Goal: Transaction & Acquisition: Purchase product/service

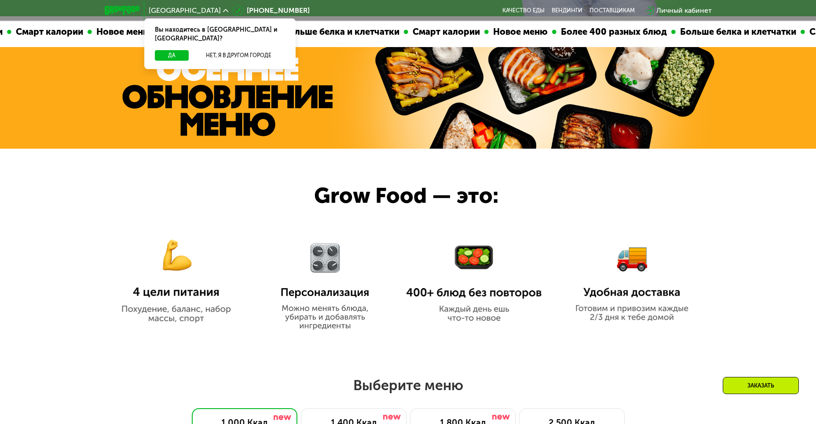
scroll to position [176, 0]
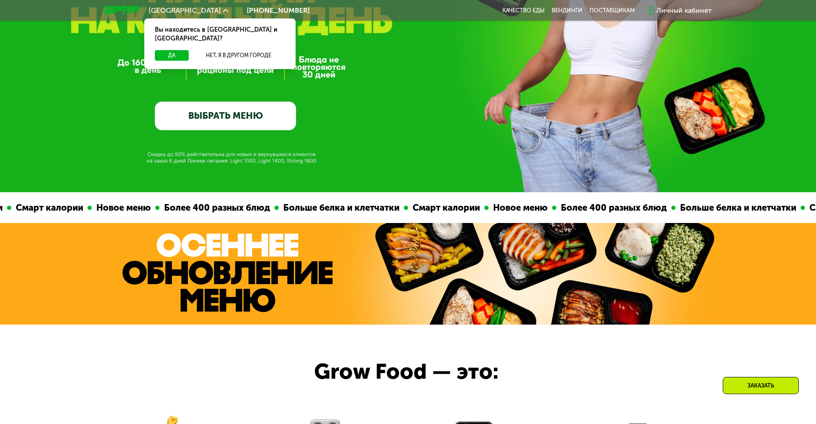
click at [226, 114] on link "ВЫБРАТЬ МЕНЮ" at bounding box center [225, 116] width 141 height 28
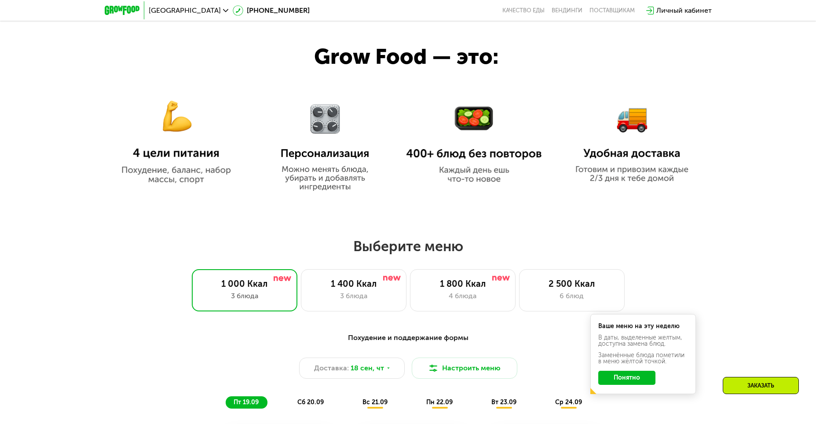
scroll to position [579, 0]
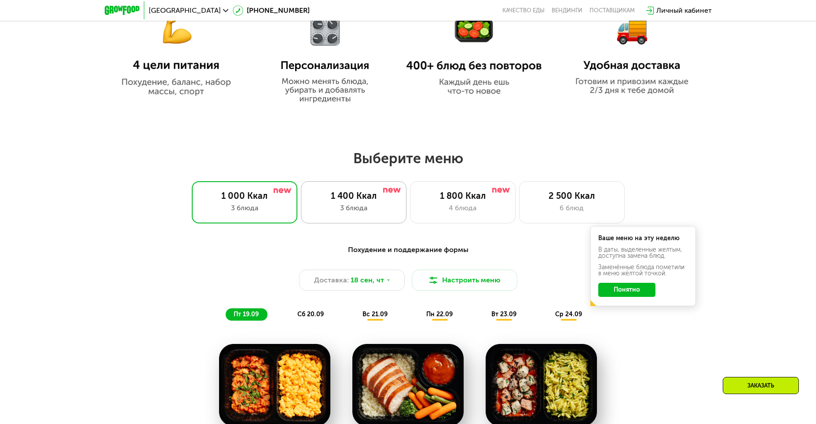
click at [342, 212] on div "3 блюда" at bounding box center [353, 208] width 87 height 11
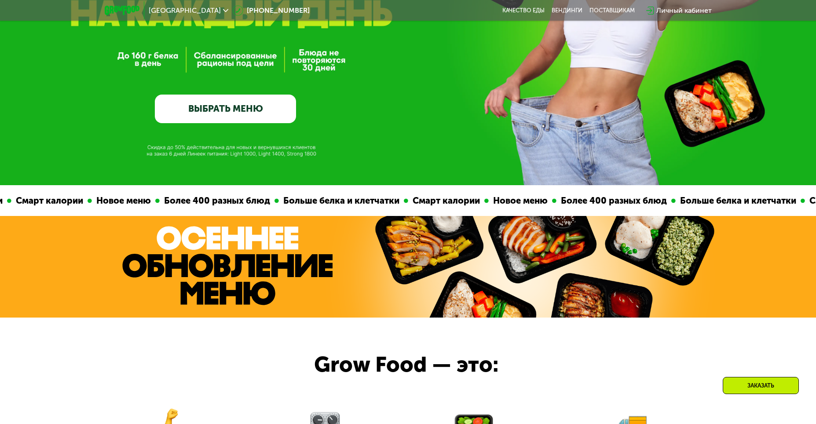
scroll to position [51, 0]
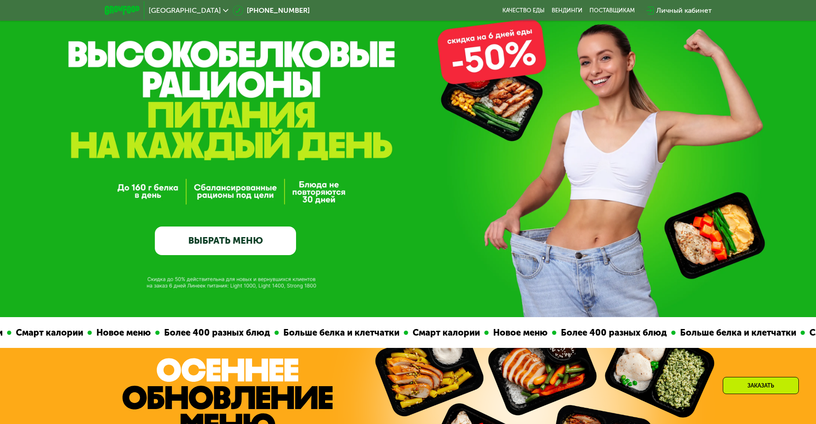
click at [240, 250] on link "ВЫБРАТЬ МЕНЮ" at bounding box center [225, 240] width 141 height 28
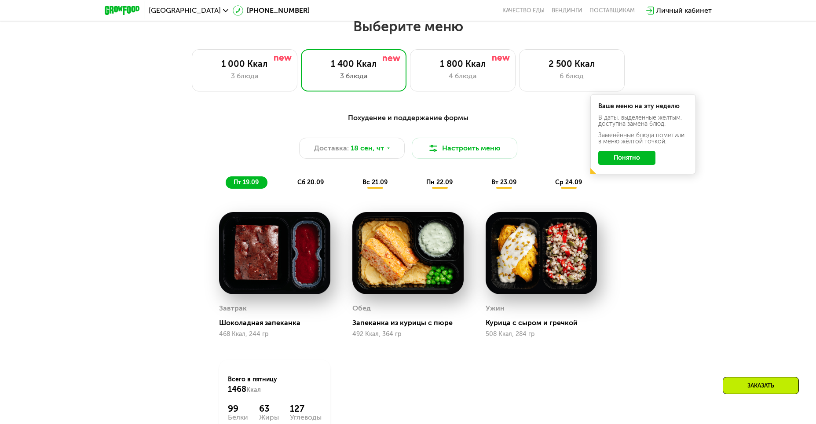
scroll to position [579, 0]
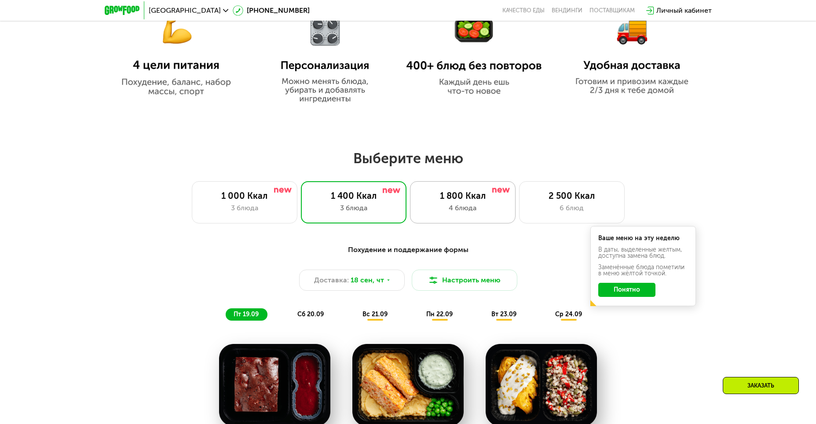
click at [455, 201] on div "1 800 Ккал" at bounding box center [462, 195] width 87 height 11
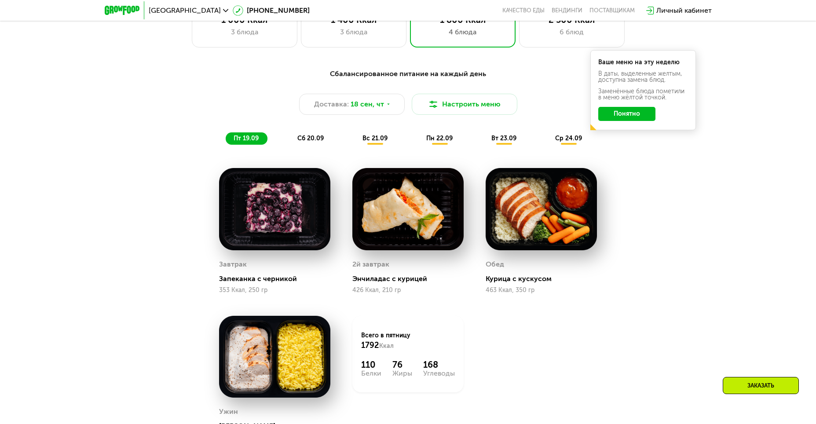
scroll to position [667, 0]
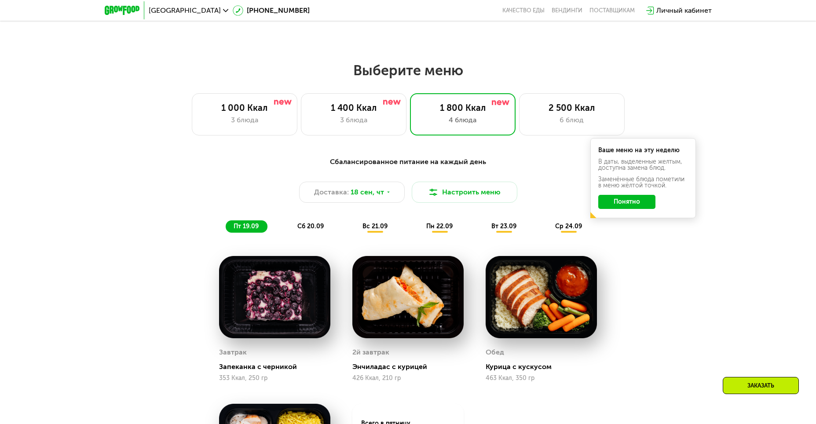
click at [313, 233] on div "сб 20.09" at bounding box center [310, 226] width 43 height 12
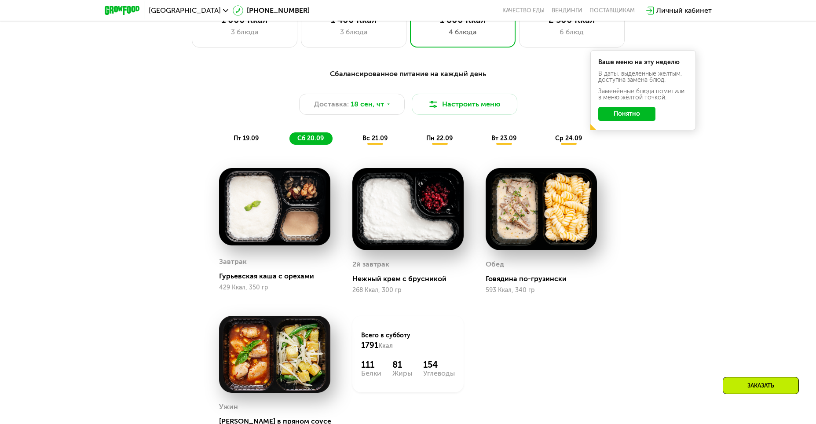
scroll to position [798, 0]
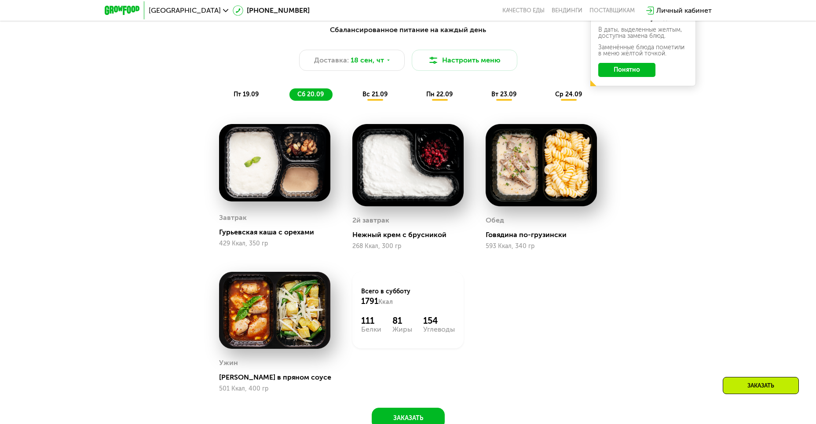
click at [383, 98] on span "вс 21.09" at bounding box center [374, 94] width 25 height 7
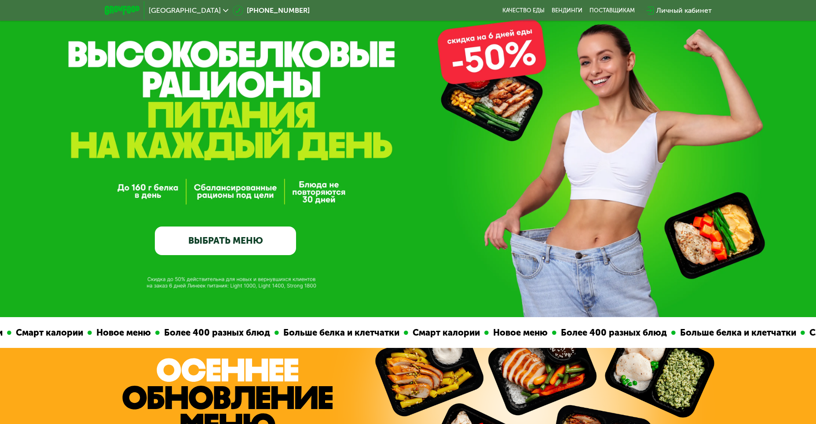
scroll to position [0, 0]
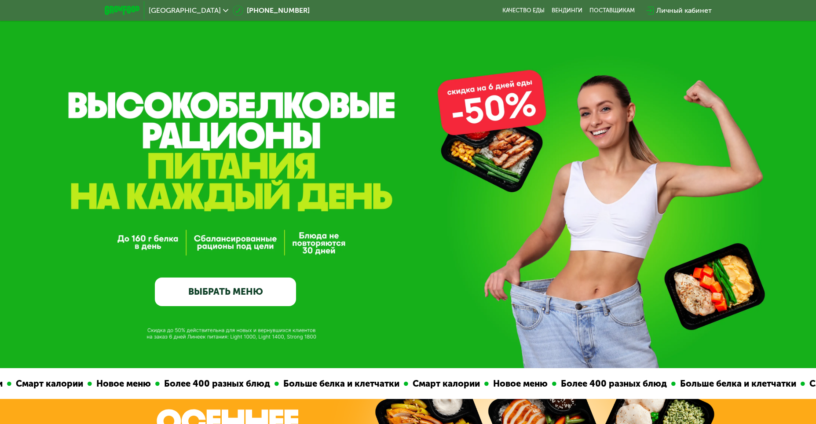
click at [118, 11] on img at bounding box center [122, 10] width 35 height 9
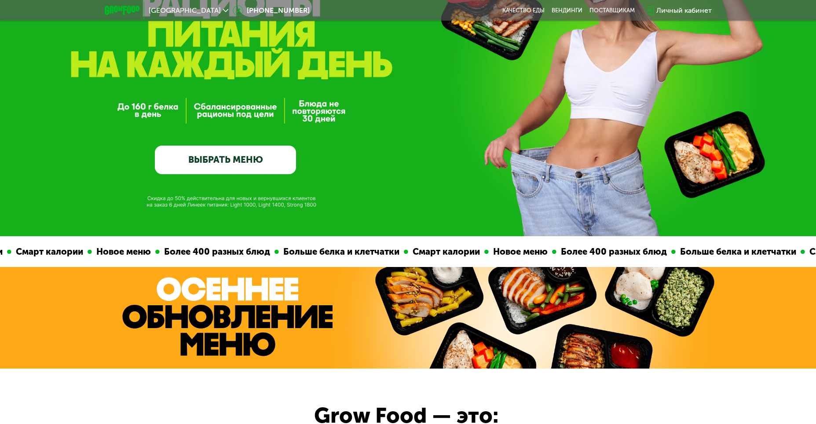
scroll to position [176, 0]
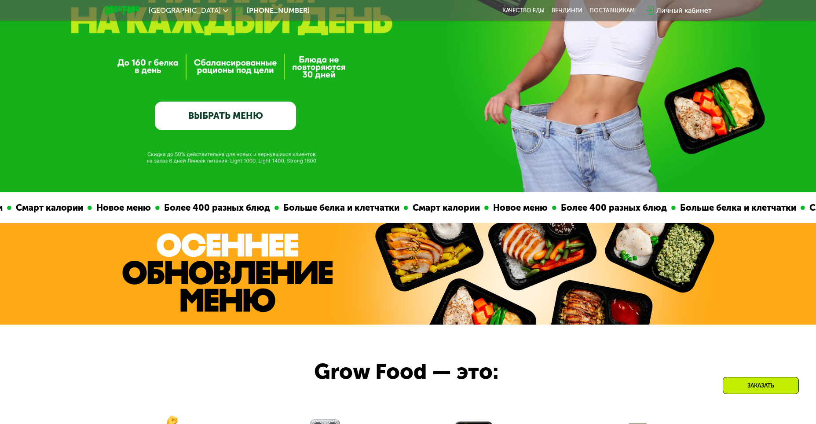
click at [206, 105] on link "ВЫБРАТЬ МЕНЮ" at bounding box center [225, 116] width 141 height 28
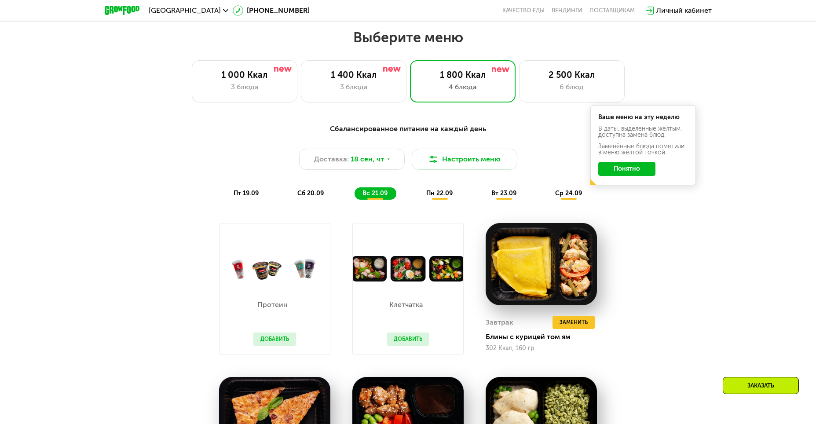
scroll to position [710, 0]
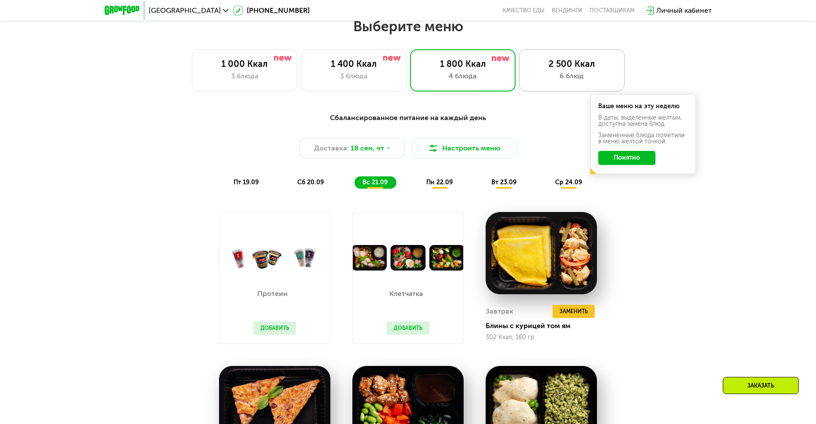
click at [593, 79] on div "6 блюд" at bounding box center [571, 76] width 87 height 11
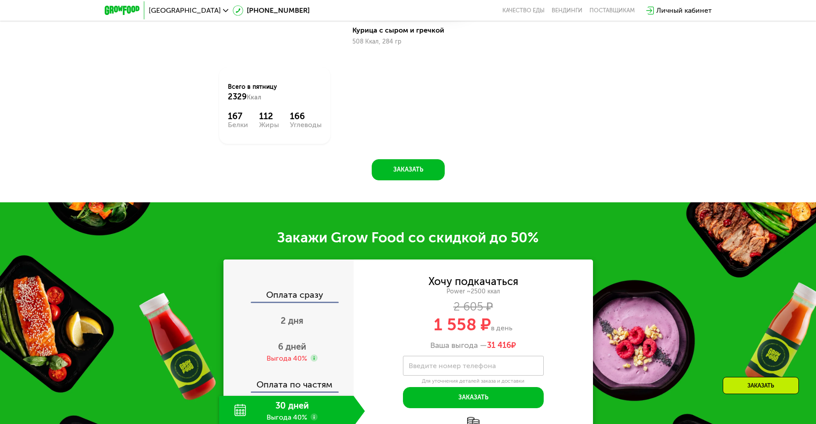
scroll to position [1282, 0]
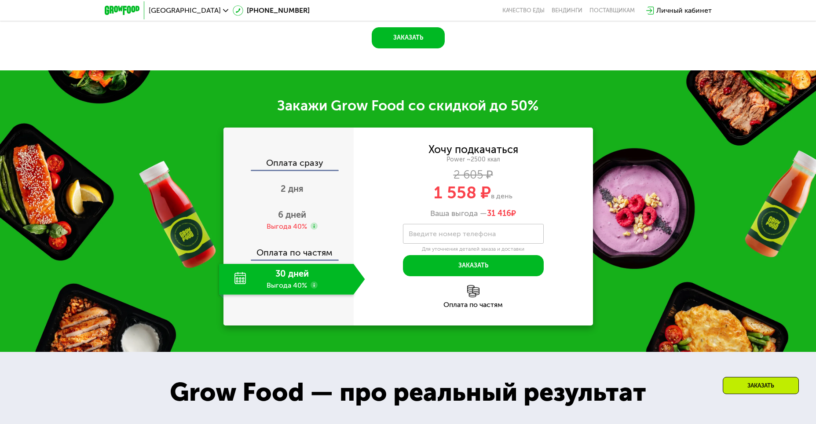
click at [302, 259] on div "Оплата по частям" at bounding box center [288, 249] width 129 height 20
click at [295, 220] on span "6 дней" at bounding box center [292, 214] width 28 height 11
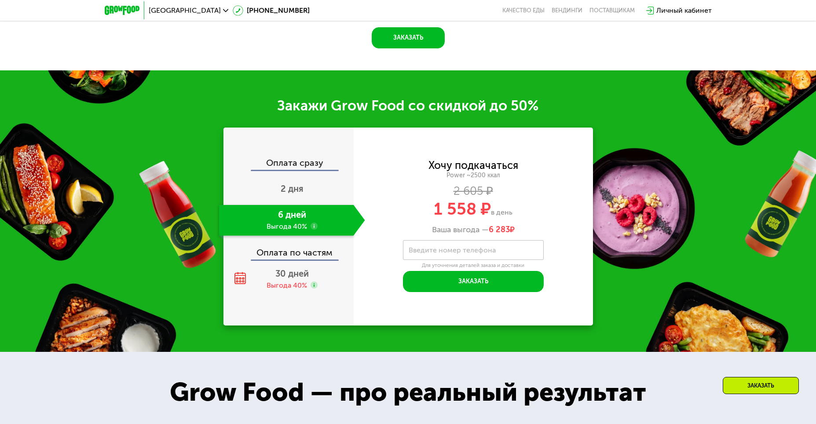
click at [663, 224] on div "Закажи Grow Food со скидкой до 50% Оплата сразу 2 дня 6 дней Выгода 40% Оплата …" at bounding box center [408, 210] width 816 height 281
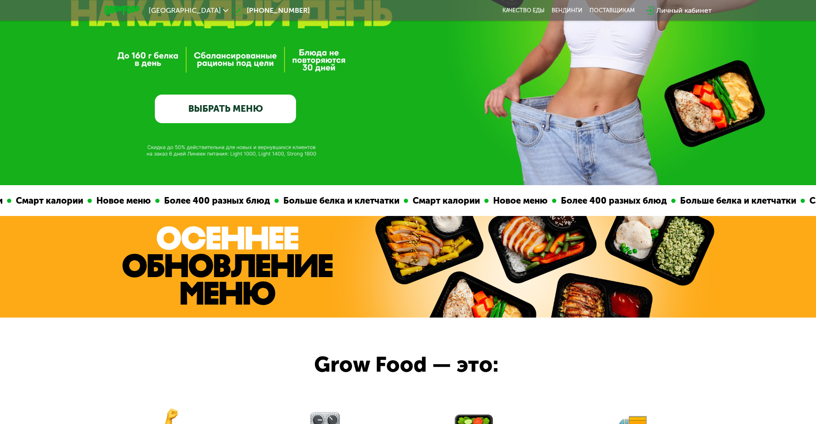
scroll to position [0, 0]
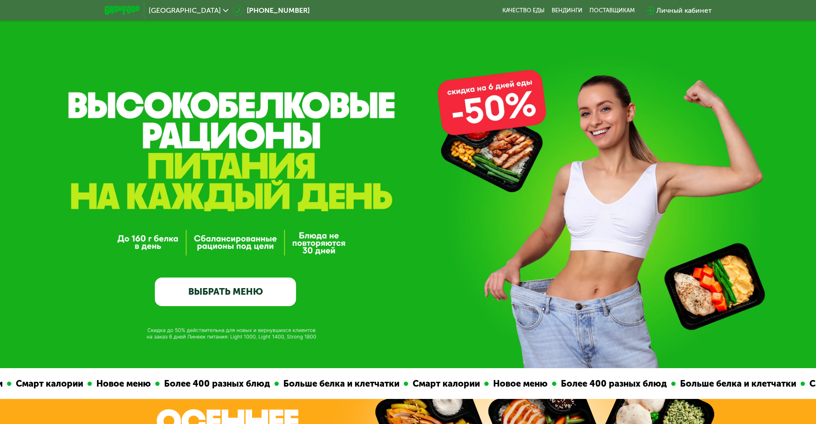
click at [106, 6] on img at bounding box center [122, 10] width 35 height 9
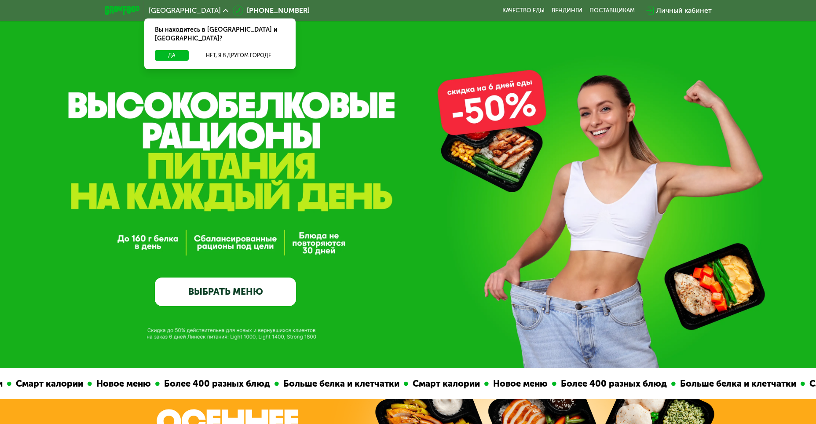
click at [257, 295] on link "ВЫБРАТЬ МЕНЮ" at bounding box center [225, 291] width 141 height 28
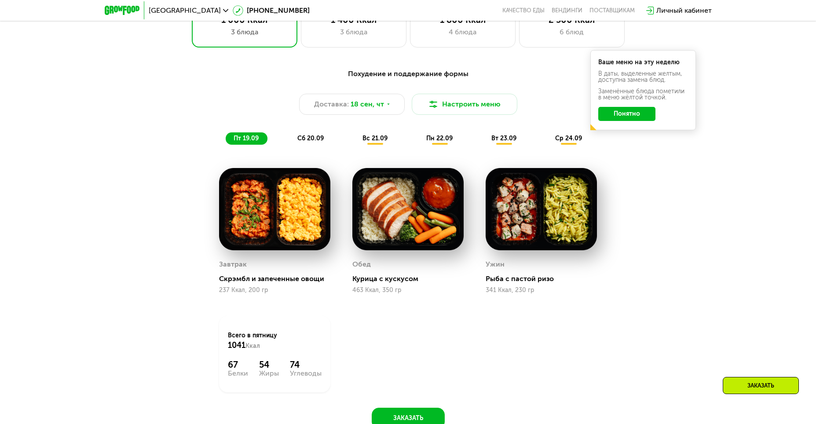
scroll to position [710, 0]
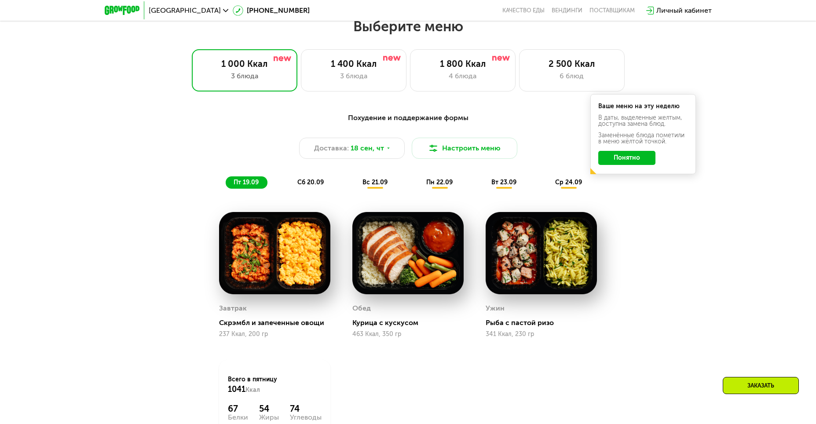
click at [640, 162] on button "Понятно" at bounding box center [626, 158] width 57 height 14
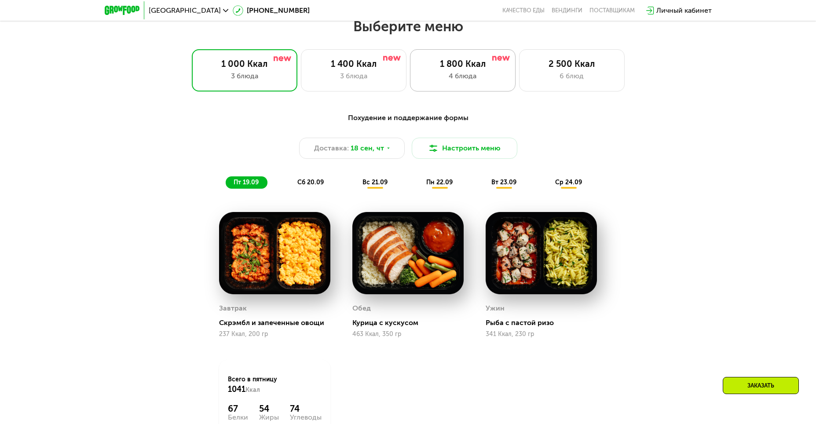
click at [488, 75] on div "4 блюда" at bounding box center [462, 76] width 87 height 11
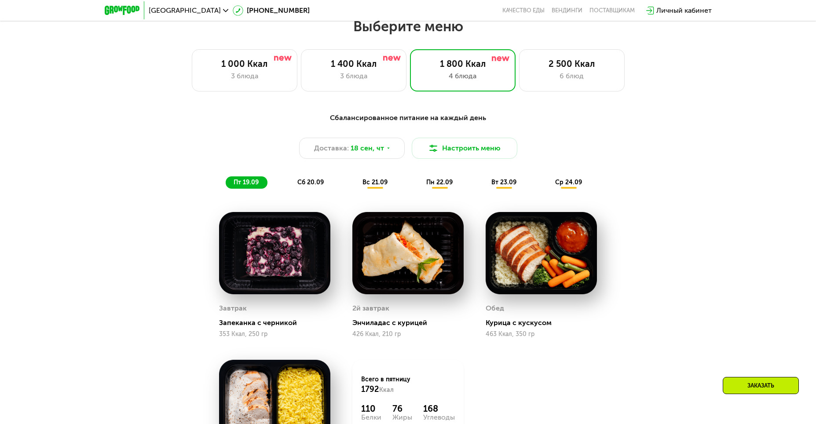
scroll to position [754, 0]
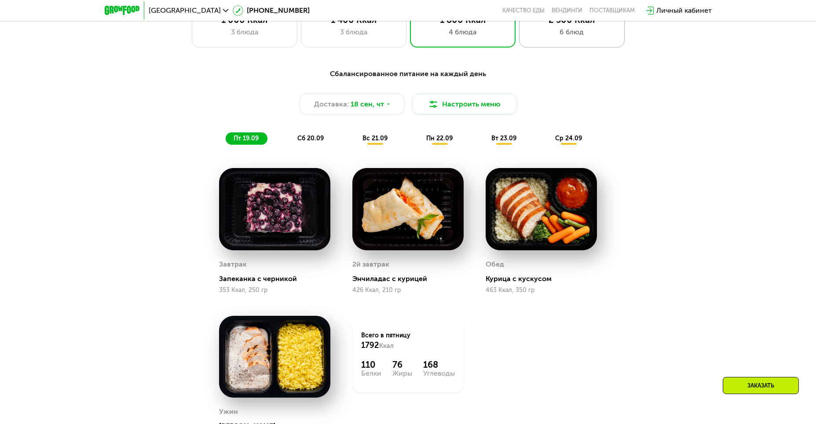
click at [558, 25] on div "2 500 Ккал" at bounding box center [571, 20] width 87 height 11
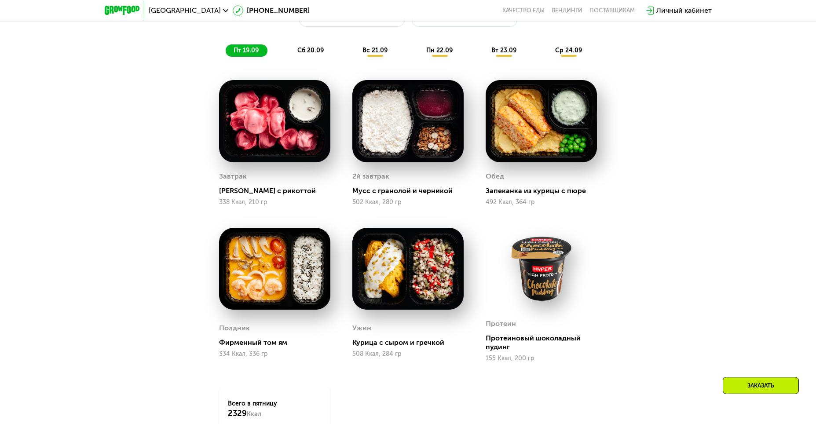
scroll to position [623, 0]
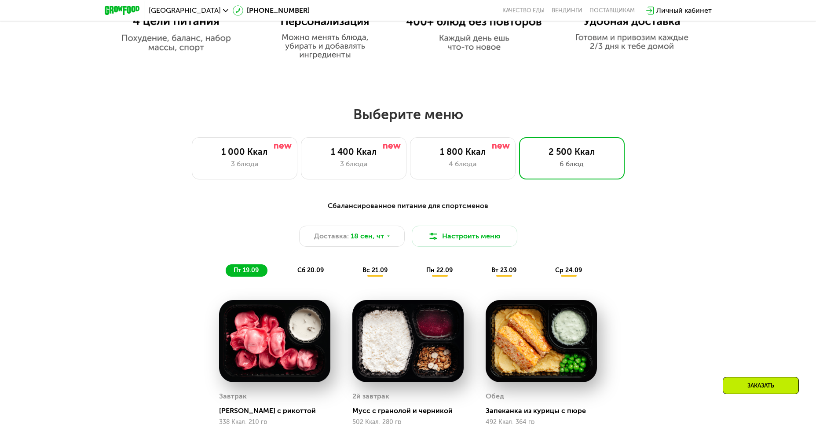
click at [314, 274] on span "сб 20.09" at bounding box center [310, 269] width 26 height 7
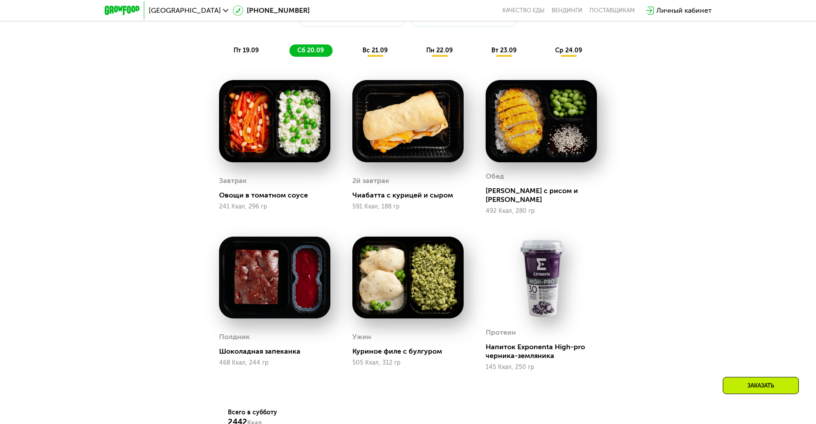
scroll to position [710, 0]
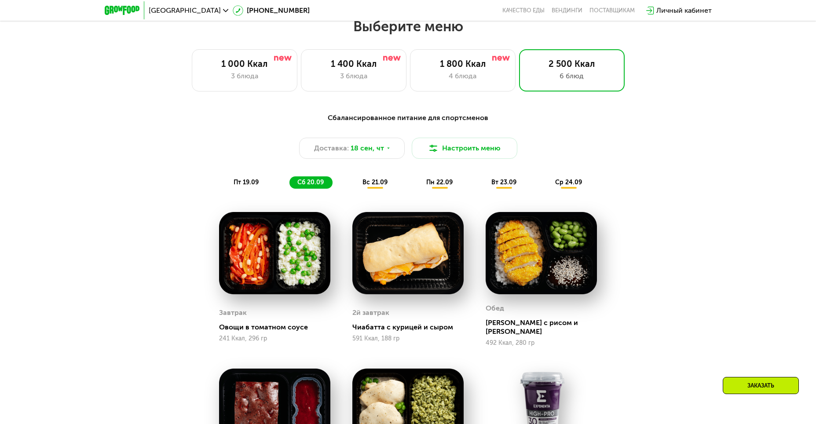
click at [444, 186] on span "пн 22.09" at bounding box center [439, 181] width 26 height 7
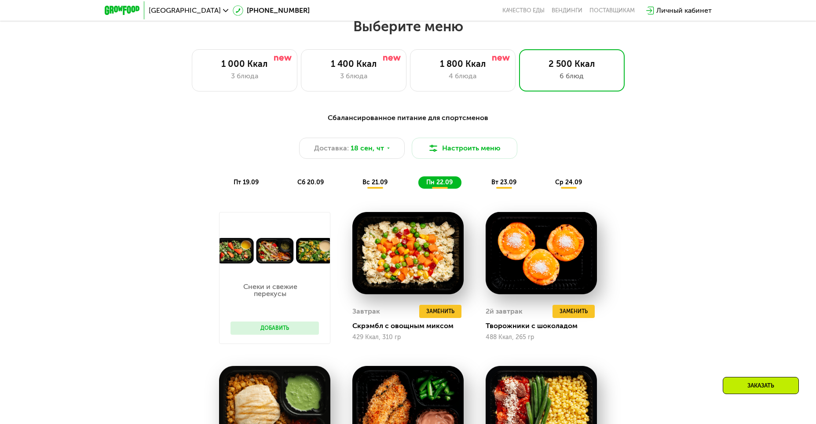
scroll to position [842, 0]
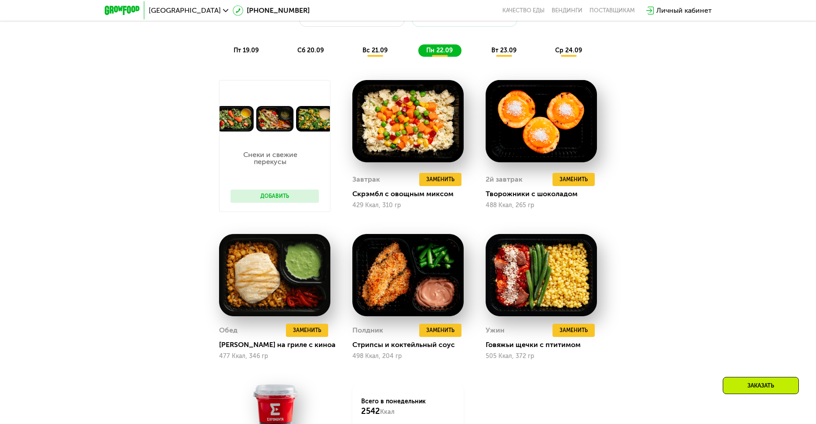
click at [504, 51] on span "вт 23.09" at bounding box center [503, 50] width 25 height 7
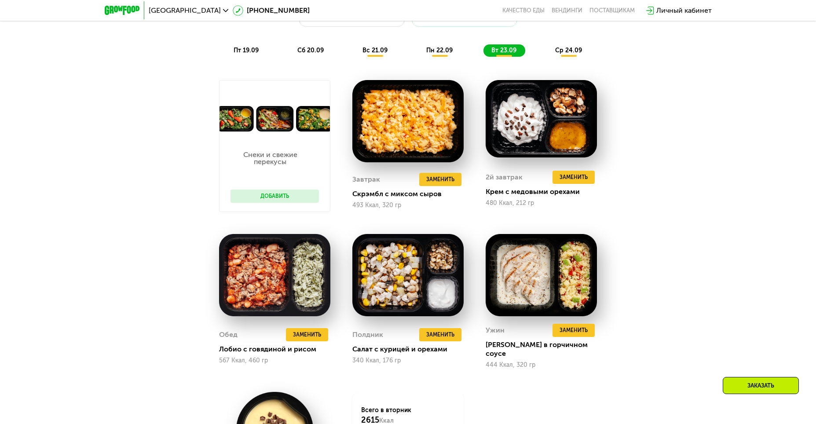
click at [561, 52] on span "ср 24.09" at bounding box center [568, 50] width 27 height 7
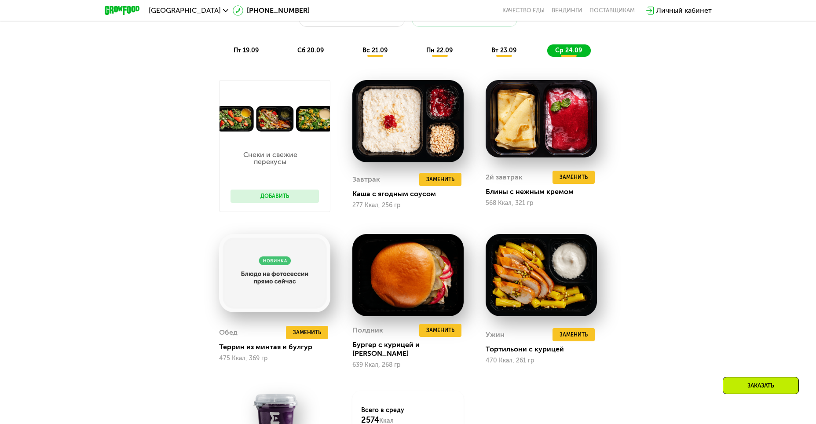
click at [269, 198] on button "Добавить" at bounding box center [274, 195] width 88 height 13
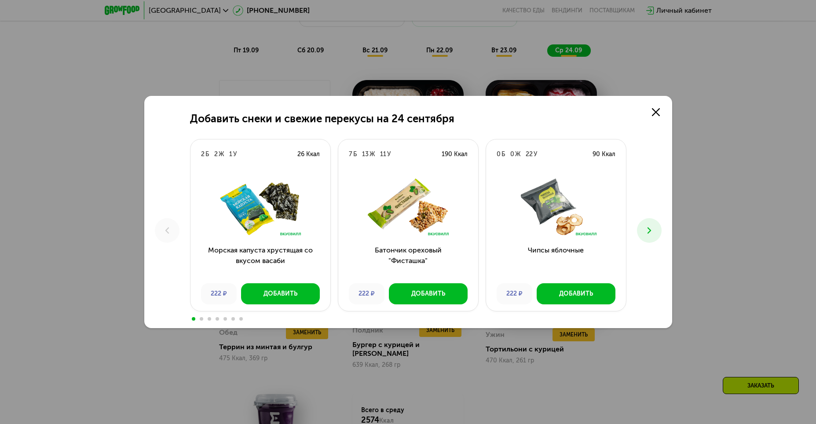
click at [665, 260] on div "Добавить снеки и свежие перекусы на [DATE] 2 Б 2 Ж 1 У 26 Ккал Морская капуста …" at bounding box center [408, 212] width 528 height 232
click at [653, 113] on use at bounding box center [656, 112] width 8 height 8
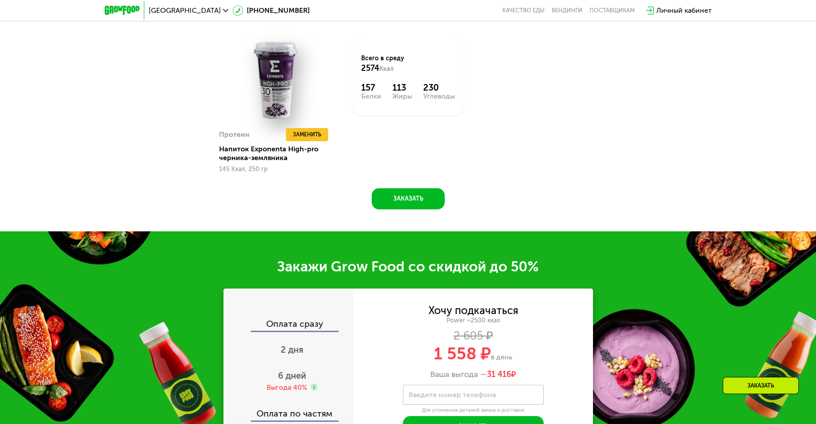
scroll to position [1018, 0]
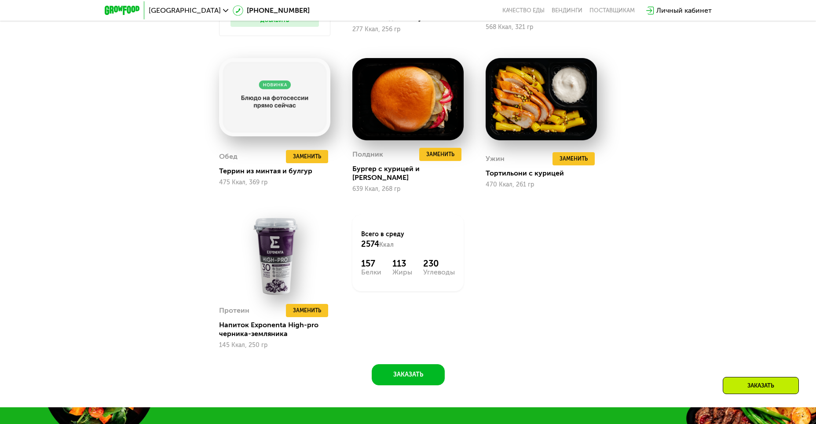
click at [762, 391] on div "Заказать" at bounding box center [760, 385] width 76 height 17
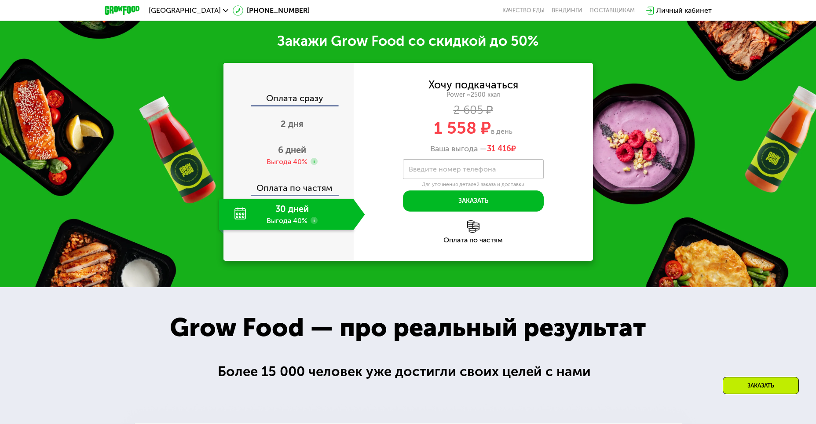
click at [287, 184] on div "Оплата по частям" at bounding box center [288, 185] width 129 height 20
click at [302, 94] on div "Оплата сразу" at bounding box center [288, 99] width 129 height 11
click at [311, 181] on div "Оплата по частям" at bounding box center [288, 185] width 129 height 20
click at [293, 157] on div "Выгода 40%" at bounding box center [286, 162] width 40 height 10
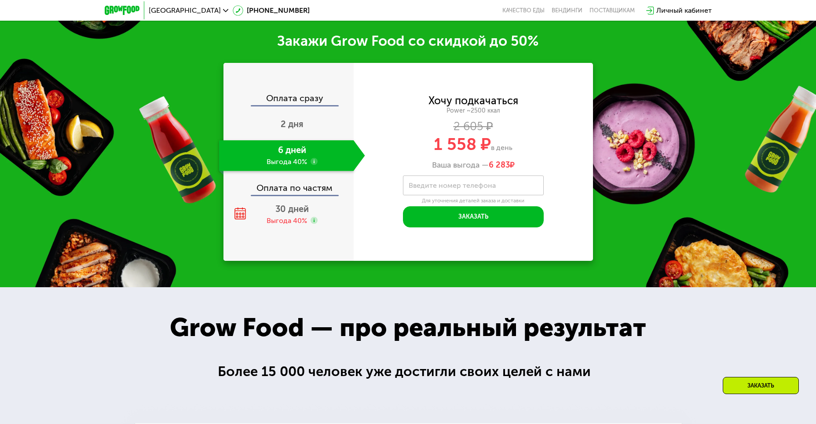
click at [287, 120] on span "2 дня" at bounding box center [291, 124] width 23 height 11
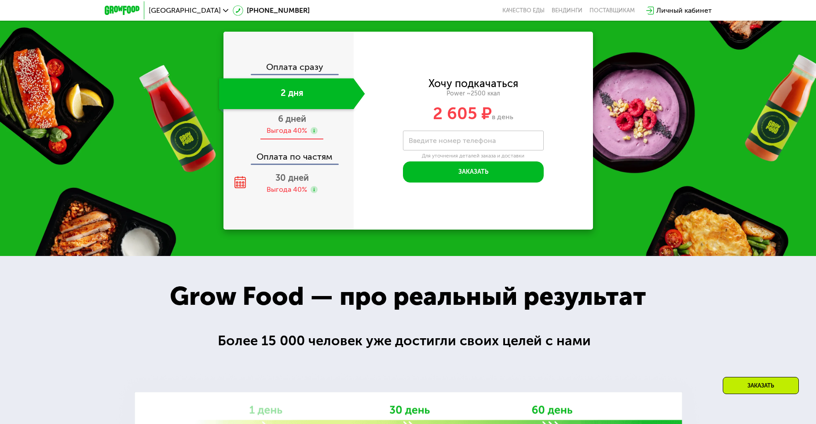
click at [291, 135] on div "Выгода 40%" at bounding box center [286, 131] width 40 height 10
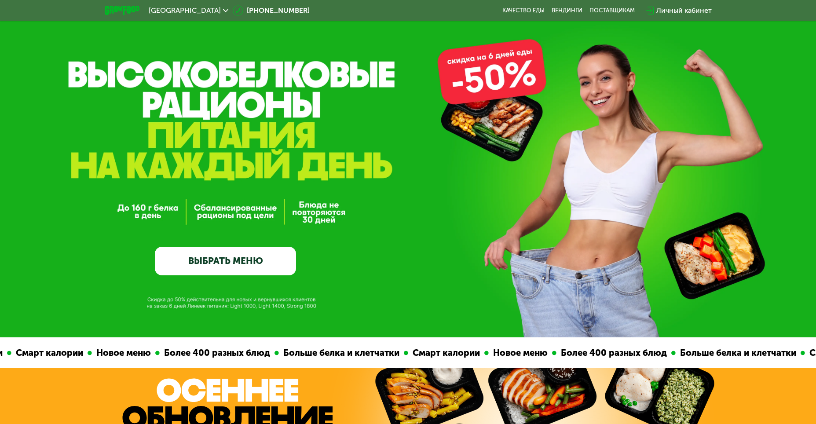
scroll to position [0, 0]
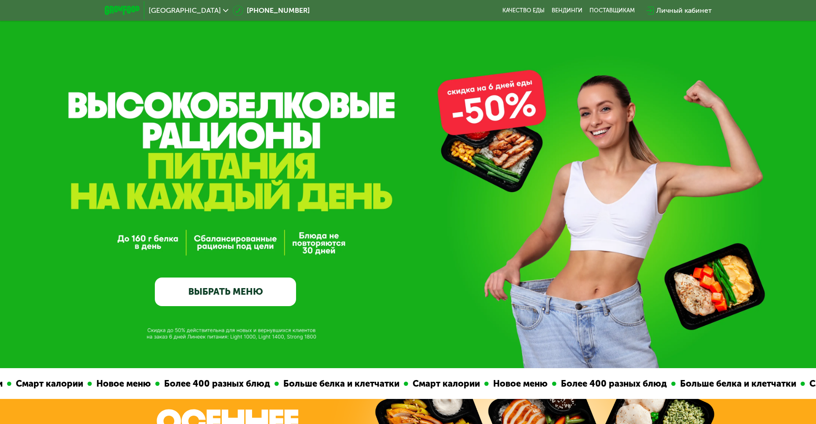
click at [238, 305] on link "ВЫБРАТЬ МЕНЮ" at bounding box center [225, 291] width 141 height 28
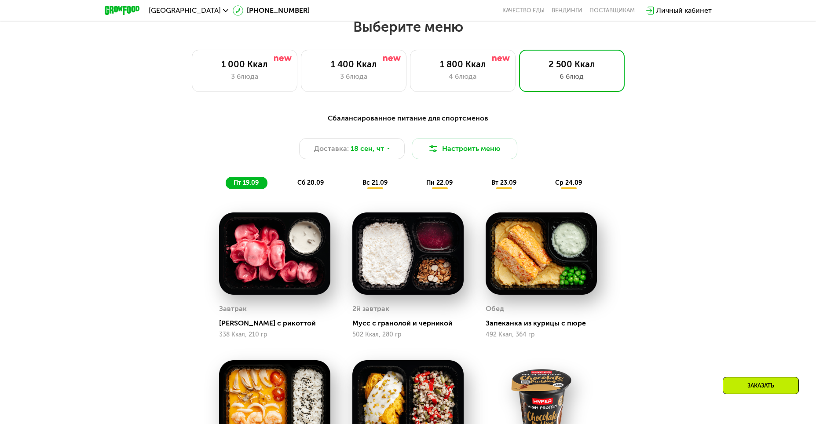
scroll to position [710, 0]
